Goal: Complete application form

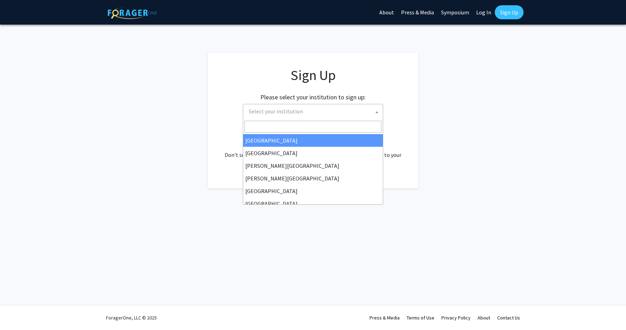
click at [346, 112] on span "Select your institution" at bounding box center [314, 111] width 137 height 14
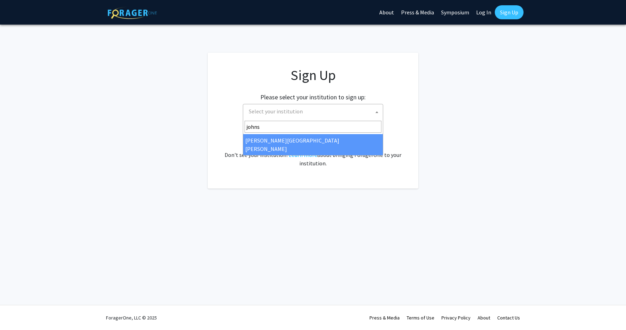
type input "johns"
select select "1"
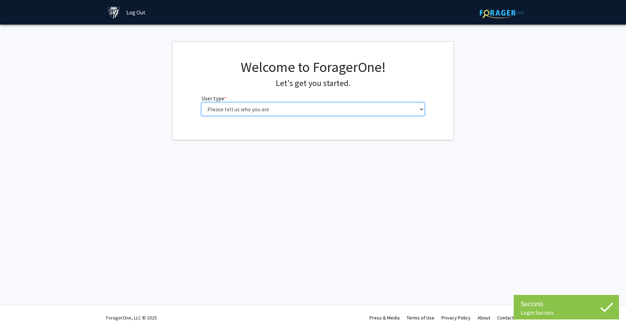
select select "2: masters"
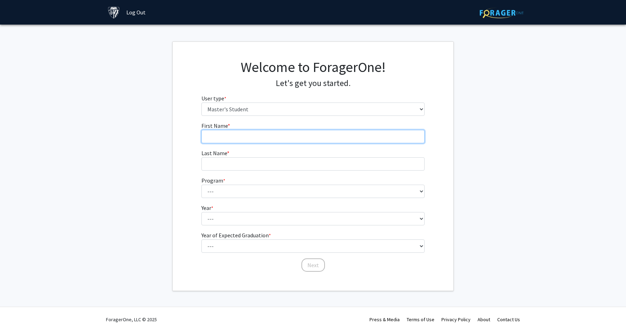
click at [345, 136] on input "First Name * required" at bounding box center [312, 136] width 223 height 13
type input "Nicholas"
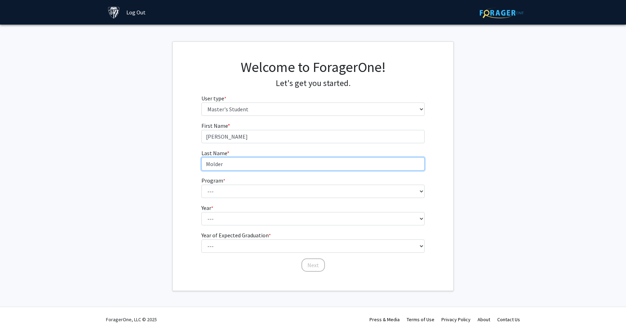
type input "Molder"
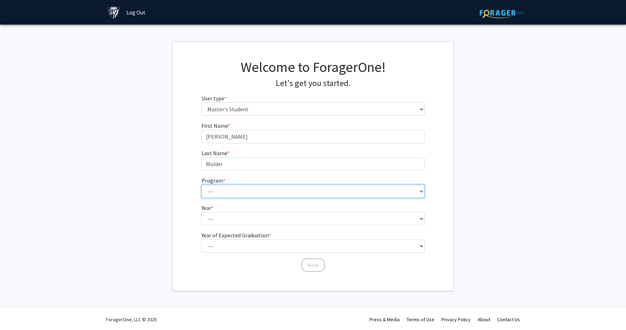
select select "145: 144"
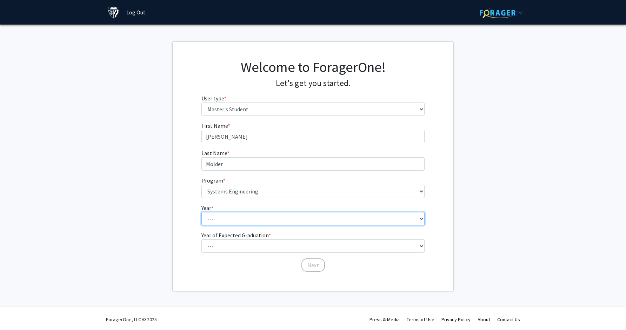
select select "2: second_year"
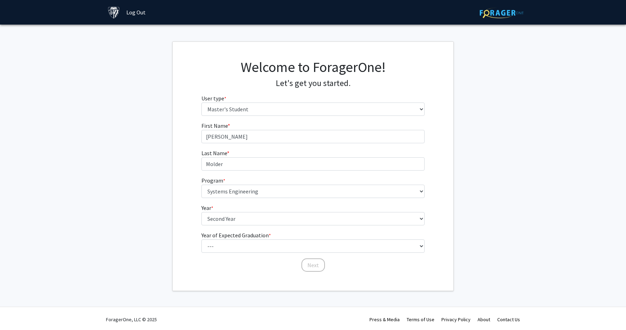
click at [151, 0] on div "Skip navigation Log Out" at bounding box center [312, 12] width 421 height 25
